Goal: Transaction & Acquisition: Purchase product/service

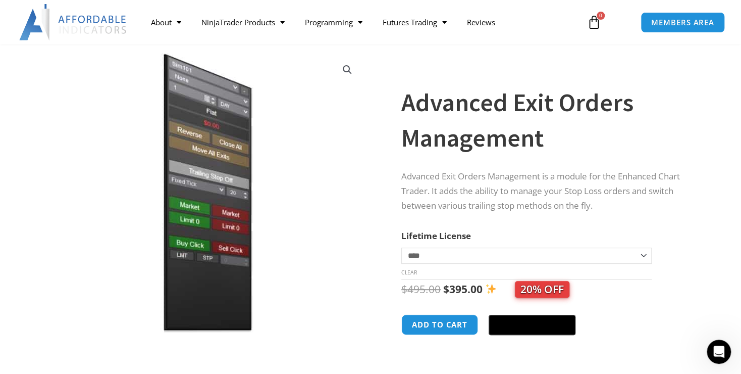
scroll to position [1297, 0]
click at [636, 327] on div "Advanced Exit Orders Management quantity Add to cart @import url(//fonts.google…" at bounding box center [548, 328] width 295 height 28
click at [446, 322] on button "Add to cart" at bounding box center [439, 325] width 81 height 22
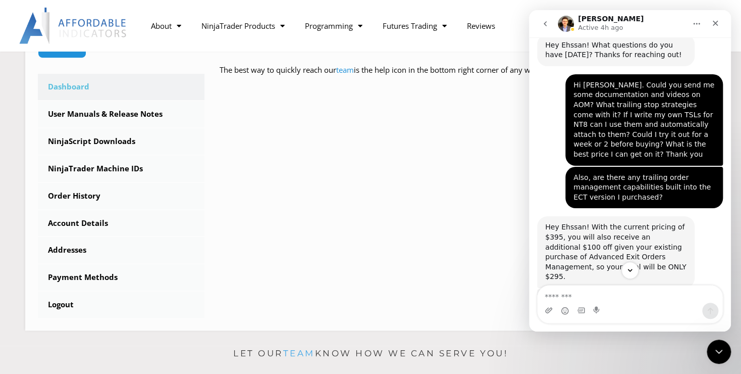
scroll to position [1135, 0]
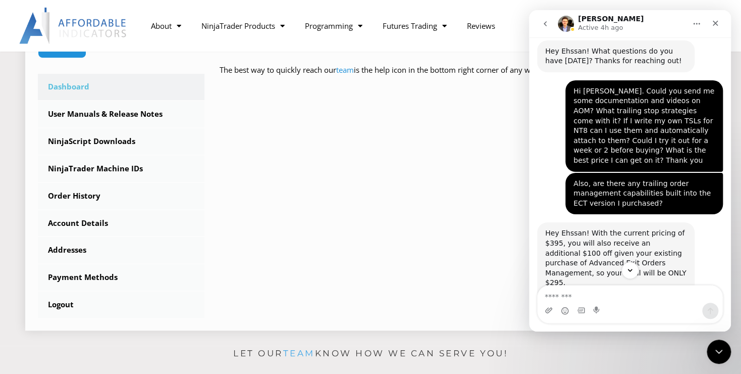
click at [369, 174] on div "****** Dashboard Subscriptions User Manuals & Release Notes NinjaScript Downloa…" at bounding box center [371, 132] width 666 height 370
click at [712, 26] on icon "Close" at bounding box center [715, 23] width 8 height 8
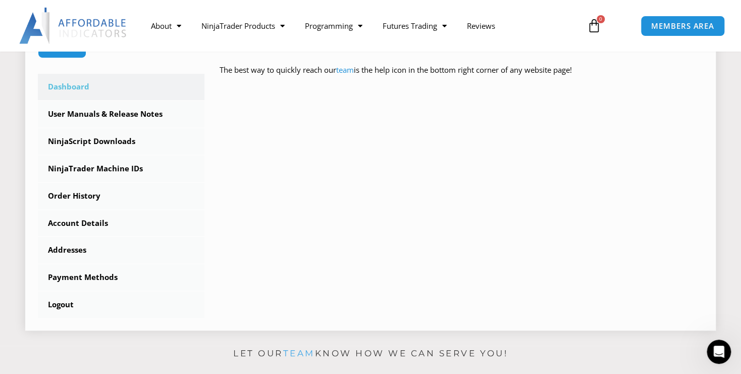
click at [626, 176] on div "****** Dashboard Subscriptions User Manuals & Release Notes NinjaScript Downloa…" at bounding box center [371, 132] width 666 height 370
click at [687, 24] on span "MEMBERS AREA" at bounding box center [682, 26] width 69 height 9
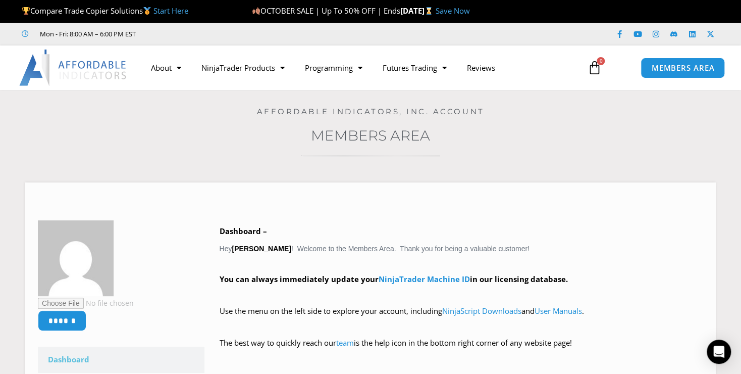
click at [700, 133] on h3 "Members Area" at bounding box center [370, 135] width 691 height 18
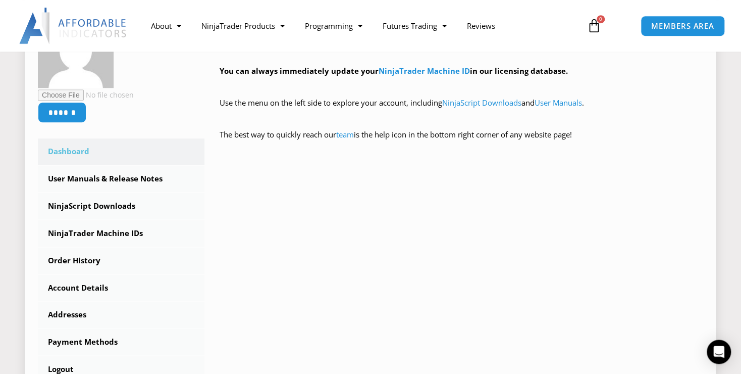
scroll to position [212, 0]
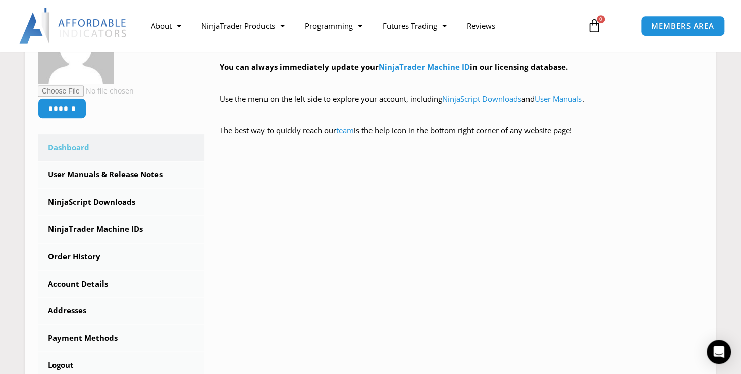
click at [96, 20] on img at bounding box center [73, 26] width 109 height 36
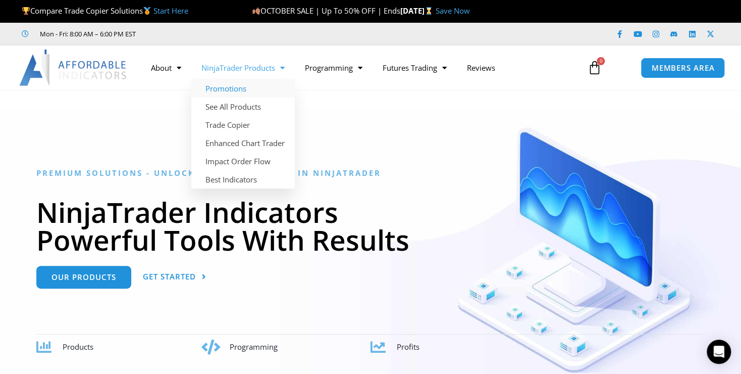
click at [229, 88] on link "Promotions" at bounding box center [243, 88] width 104 height 18
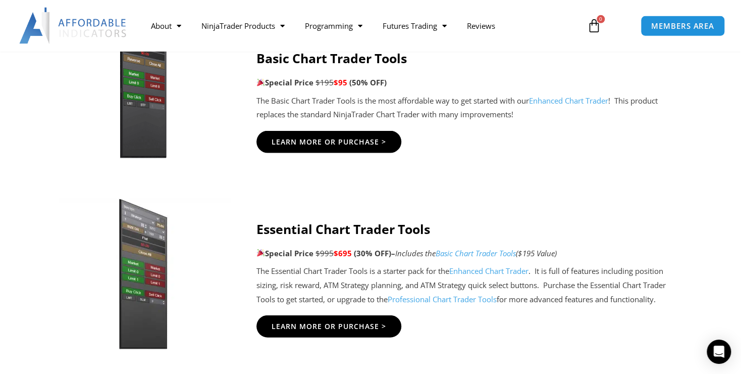
scroll to position [889, 0]
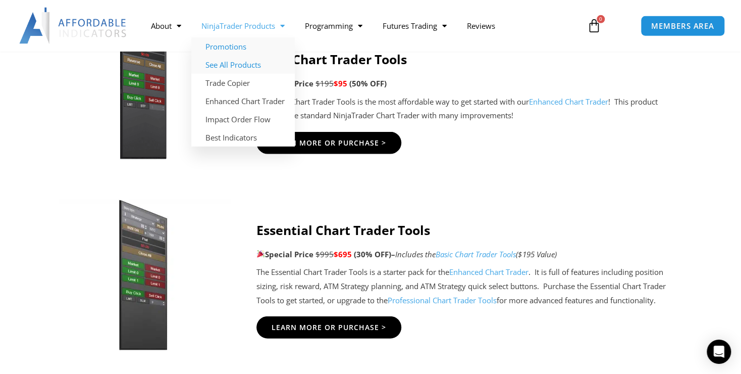
click at [248, 65] on link "See All Products" at bounding box center [243, 65] width 104 height 18
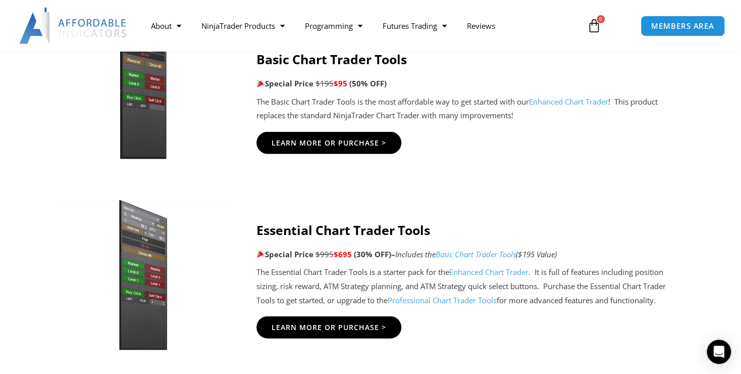
scroll to position [889, 0]
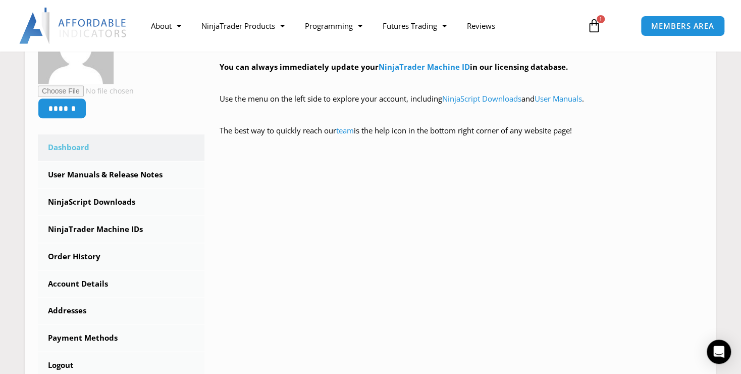
scroll to position [212, 0]
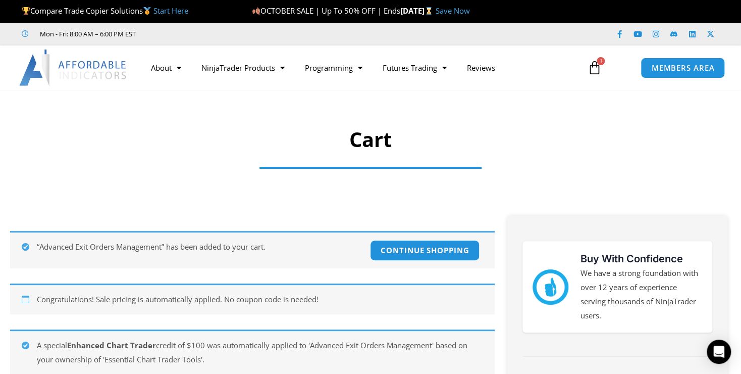
click at [598, 69] on icon at bounding box center [594, 68] width 14 height 14
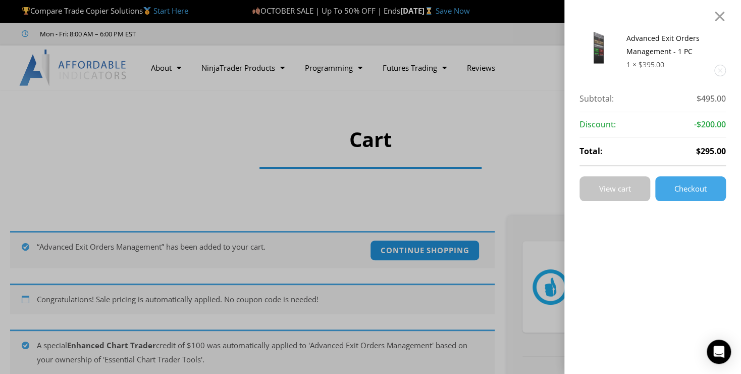
click at [621, 185] on span "View cart" at bounding box center [615, 189] width 32 height 8
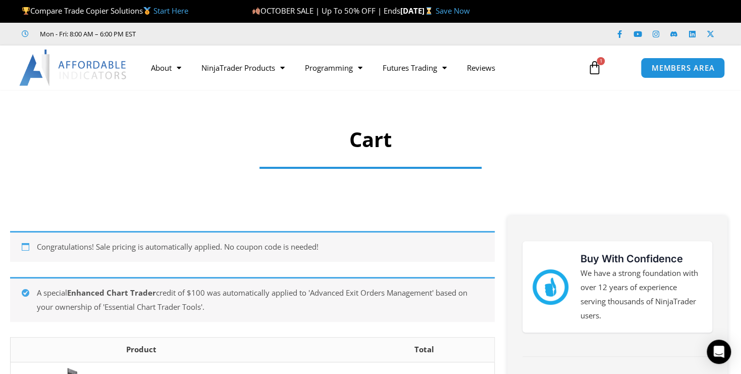
click at [491, 142] on h1 "Cart" at bounding box center [370, 139] width 669 height 28
